Goal: Check status: Check status

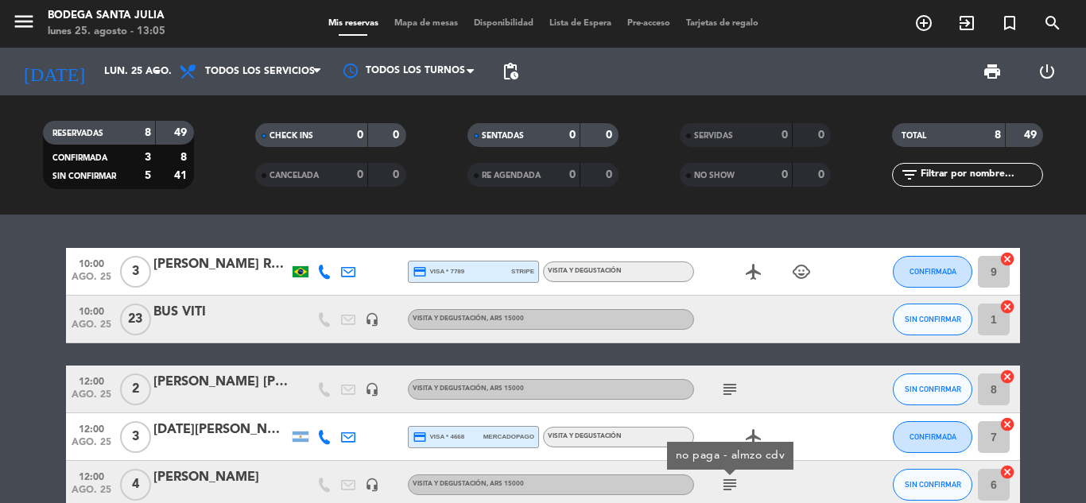
scroll to position [79, 0]
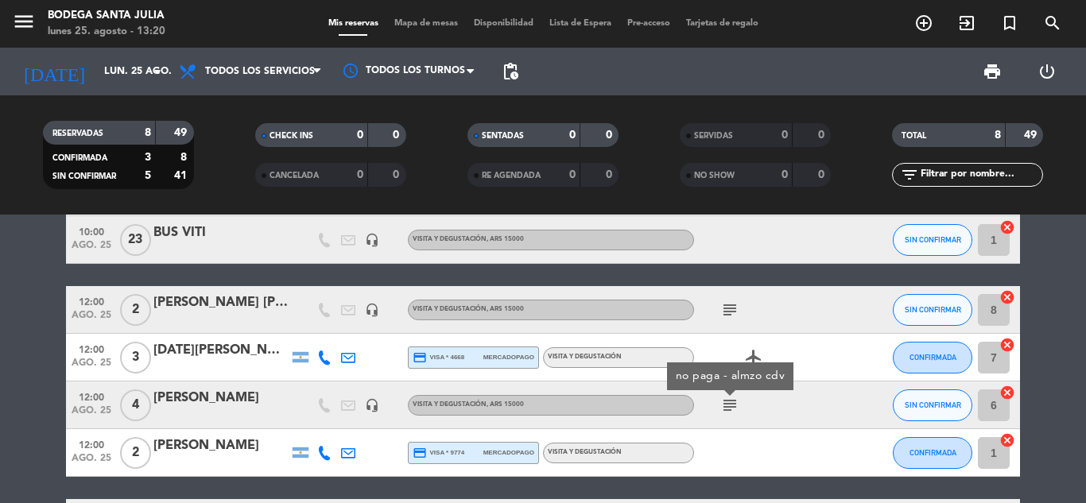
click at [29, 299] on bookings-row "10:00 [DATE] 3 [PERSON_NAME] Frozoni Rebolla credit_card visa * 7789 stripe Vis…" at bounding box center [543, 392] width 1086 height 448
click at [20, 16] on icon "menu" at bounding box center [24, 22] width 24 height 24
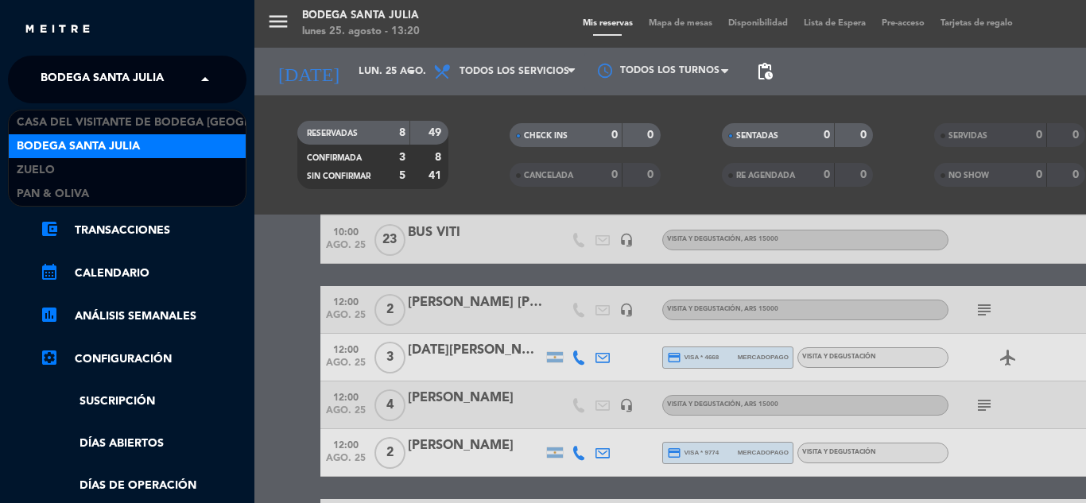
click at [120, 79] on span "Bodega Santa Julia" at bounding box center [102, 79] width 123 height 33
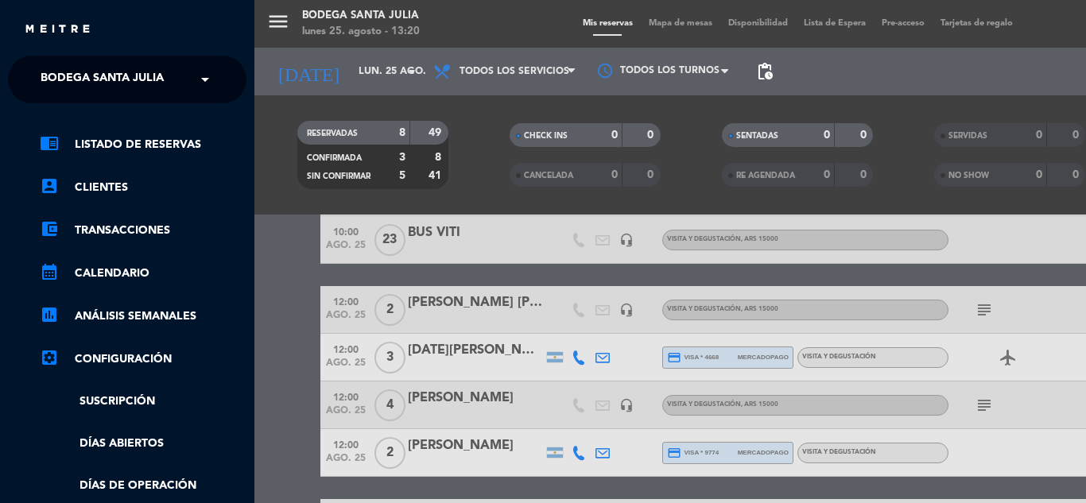
click at [299, 297] on div "menu Bodega Santa [PERSON_NAME] [DATE] 25. agosto - 13:20 Mis reservas Mapa de …" at bounding box center [797, 251] width 1086 height 503
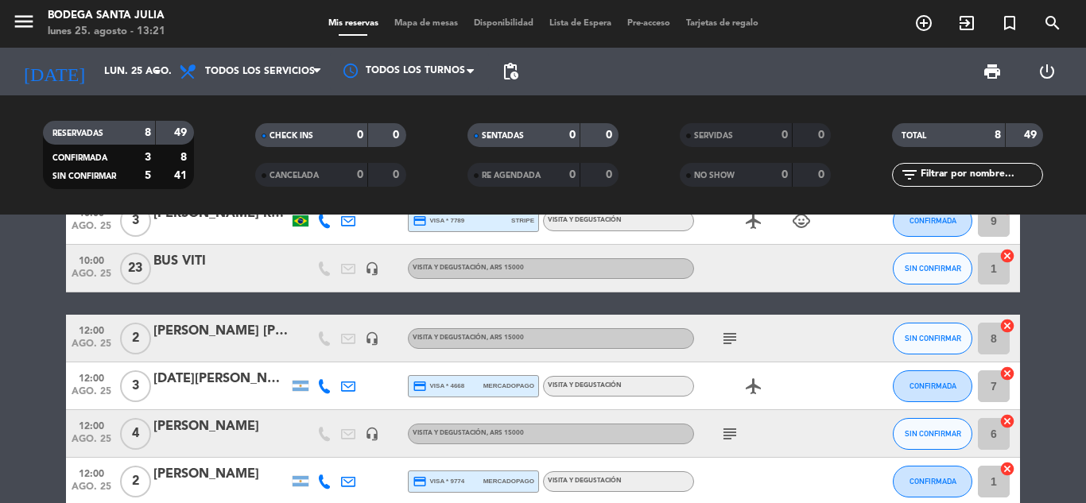
scroll to position [0, 0]
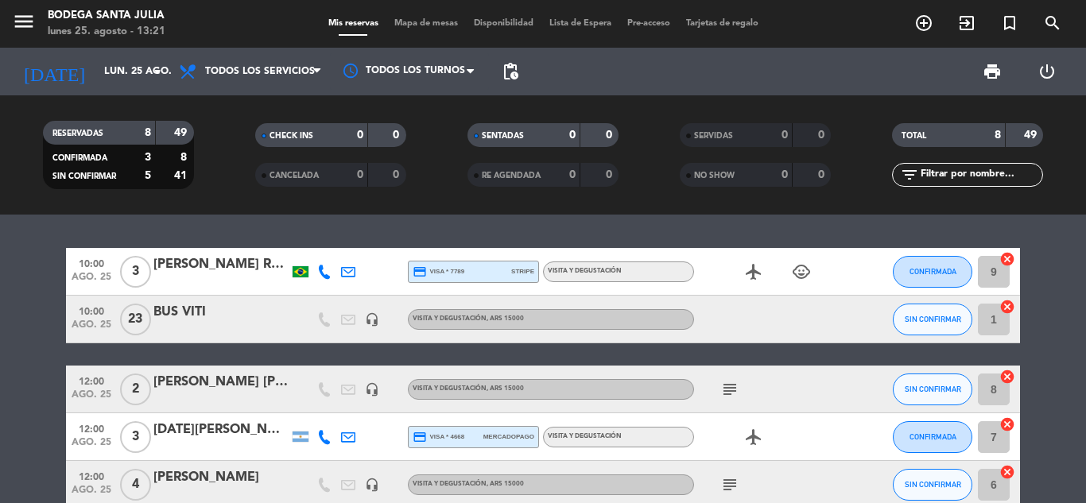
click at [104, 265] on span "10:00" at bounding box center [92, 263] width 40 height 18
click at [27, 25] on icon "menu" at bounding box center [24, 22] width 24 height 24
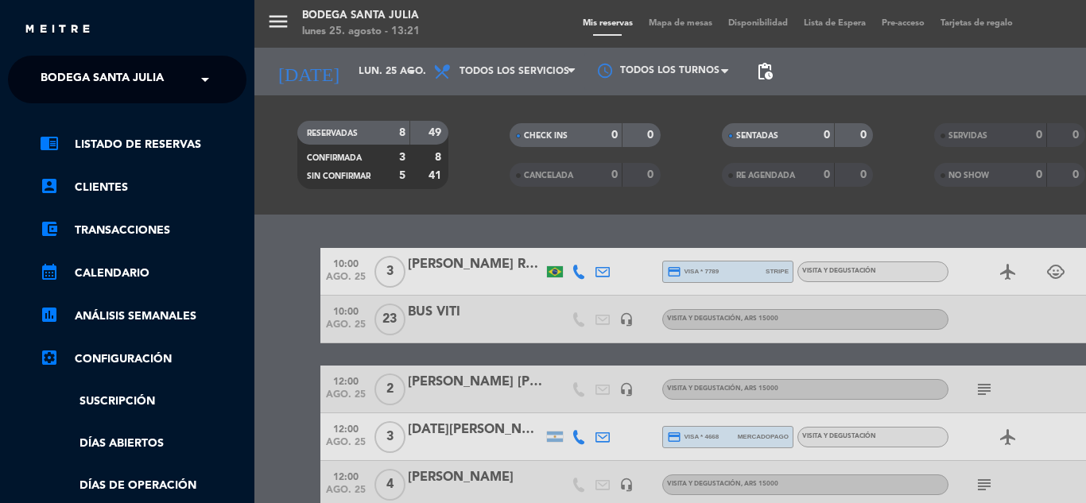
click at [103, 74] on span "Bodega Santa Julia" at bounding box center [102, 79] width 123 height 33
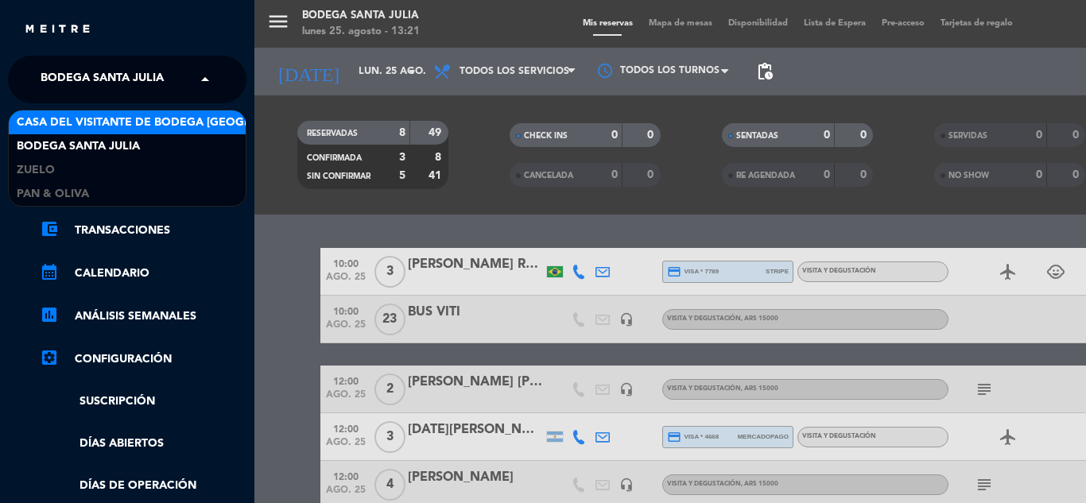
click at [103, 122] on span "Casa del Visitante de Bodega [GEOGRAPHIC_DATA][PERSON_NAME]" at bounding box center [217, 123] width 400 height 18
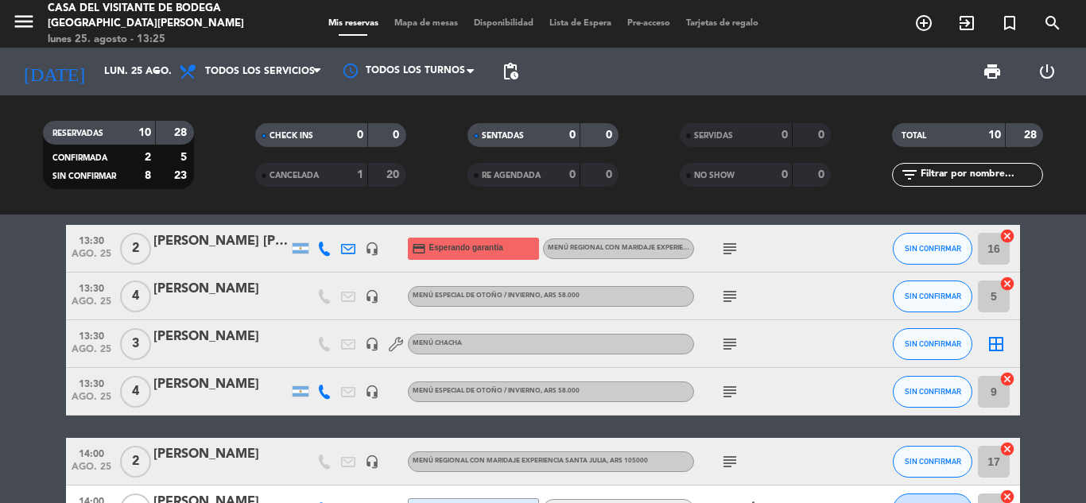
scroll to position [238, 0]
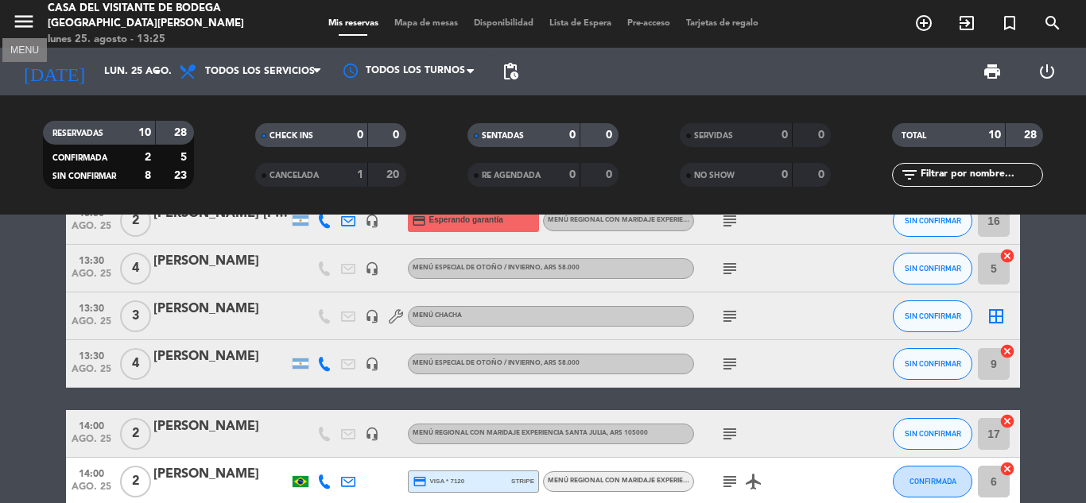
click at [26, 25] on icon "menu" at bounding box center [24, 22] width 24 height 24
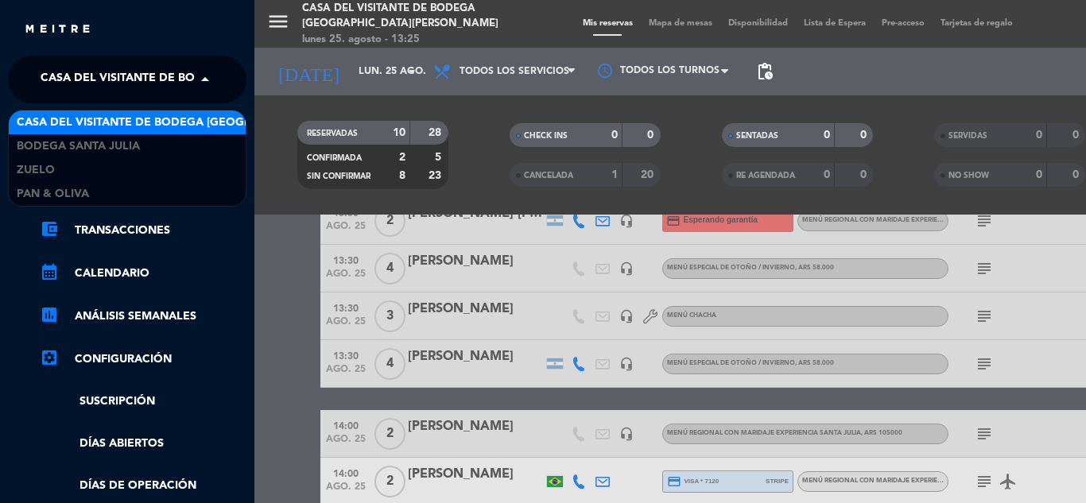
click at [98, 70] on span "Casa del Visitante de Bodega [GEOGRAPHIC_DATA][PERSON_NAME]" at bounding box center [241, 79] width 400 height 33
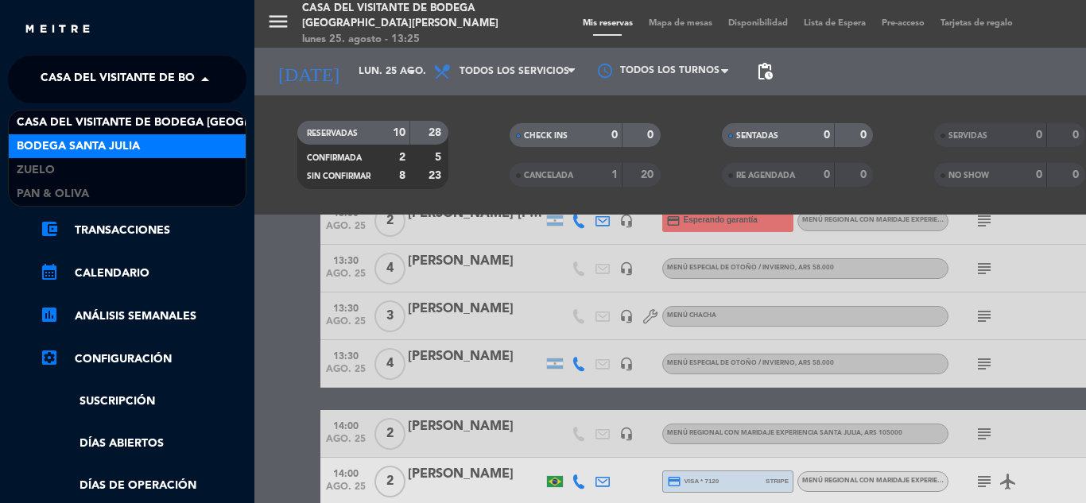
click at [107, 136] on div "Bodega Santa Julia" at bounding box center [127, 146] width 237 height 24
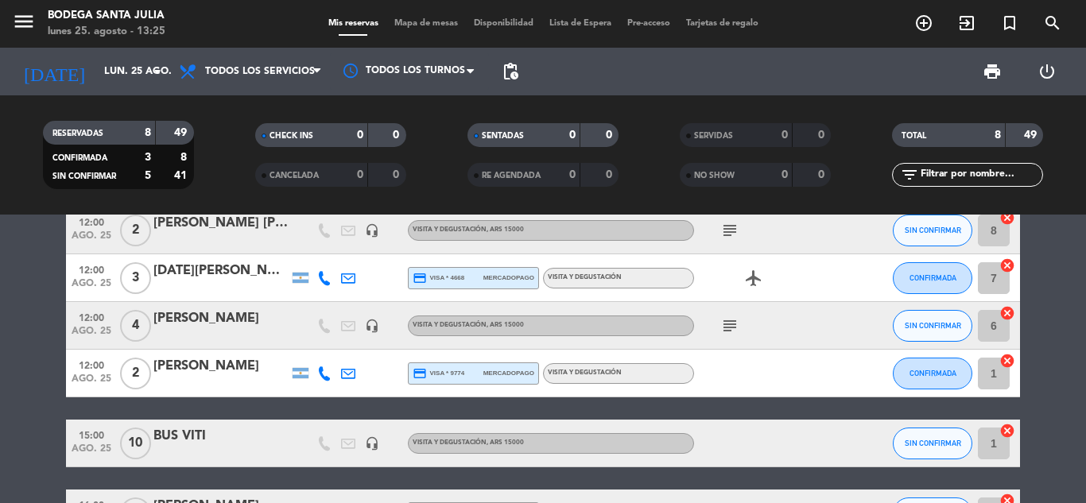
scroll to position [79, 0]
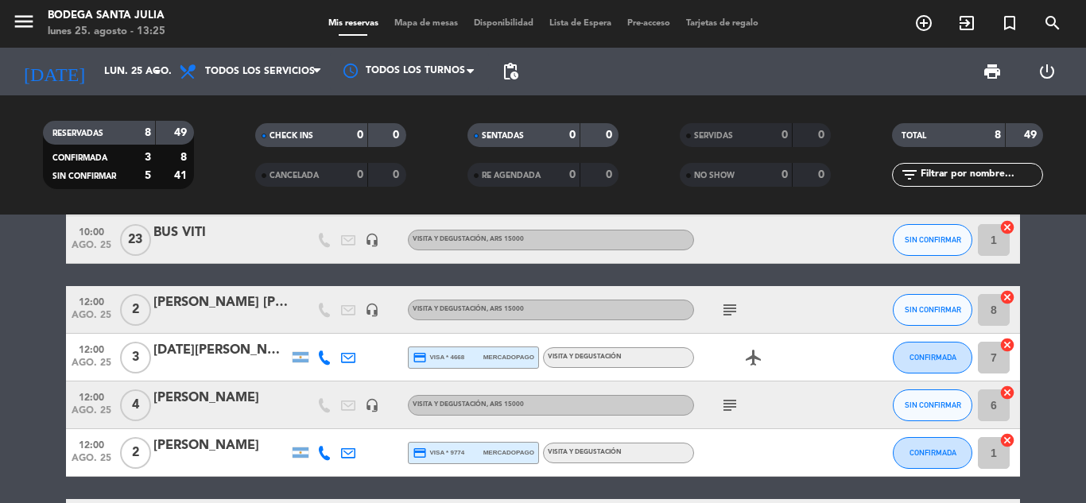
click at [87, 354] on span "12:00" at bounding box center [92, 348] width 40 height 18
click at [91, 350] on span "12:00" at bounding box center [92, 348] width 40 height 18
